Goal: Task Accomplishment & Management: Manage account settings

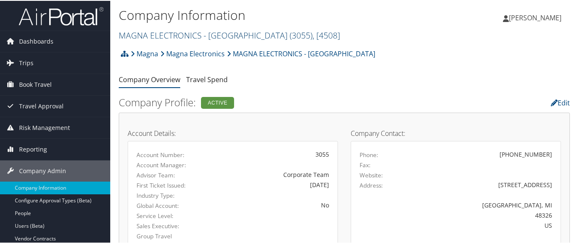
click at [176, 32] on link "MAGNA ELECTRONICS - AUBURN ( 3055 ) , [ 4508 ]" at bounding box center [229, 34] width 221 height 11
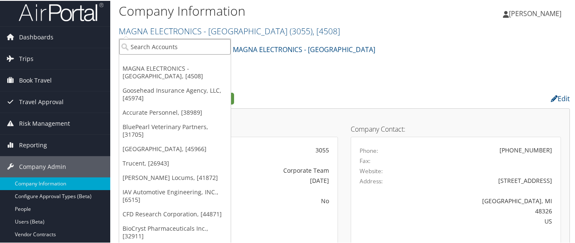
click at [175, 50] on input "search" at bounding box center [174, 46] width 111 height 16
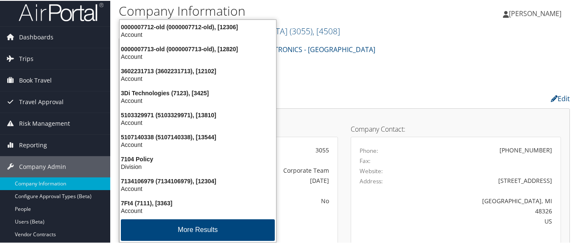
type input "7189"
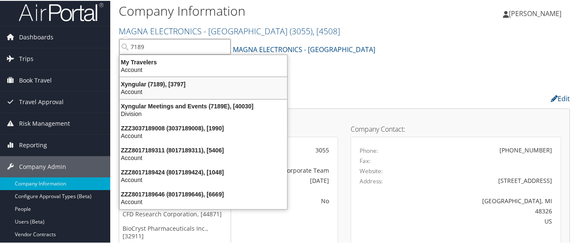
click at [159, 83] on div "Xyngular (7189), [3797]" at bounding box center [203, 84] width 178 height 8
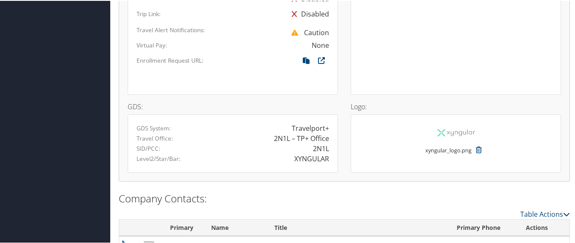
scroll to position [593, 0]
